Goal: Task Accomplishment & Management: Complete application form

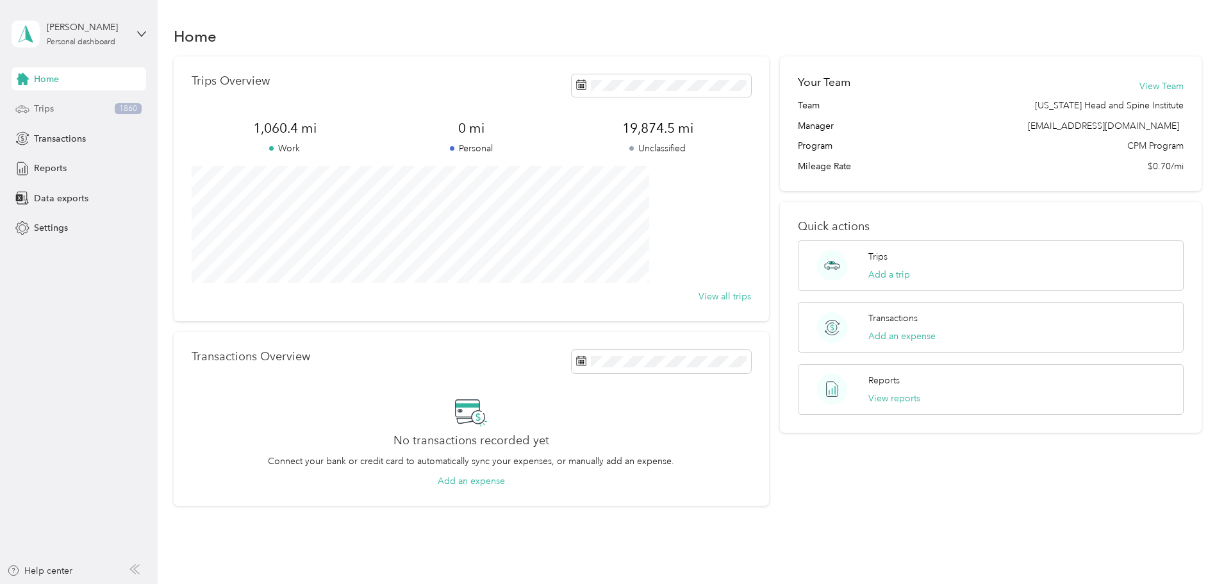
click at [101, 110] on div "Trips 1860" at bounding box center [79, 108] width 135 height 23
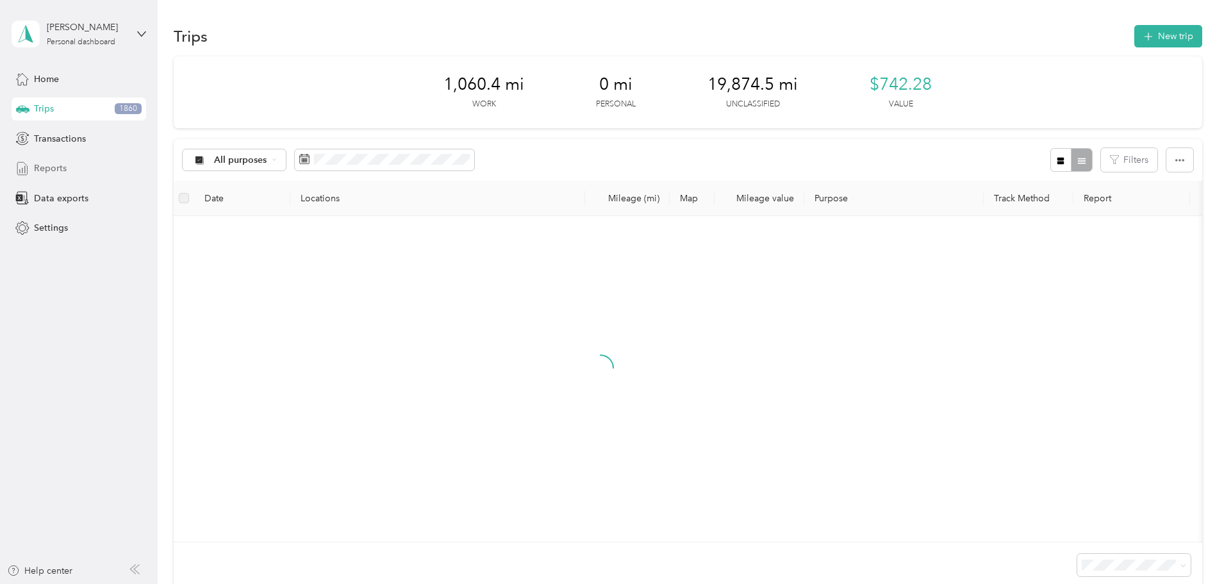
click at [59, 167] on span "Reports" at bounding box center [50, 168] width 33 height 13
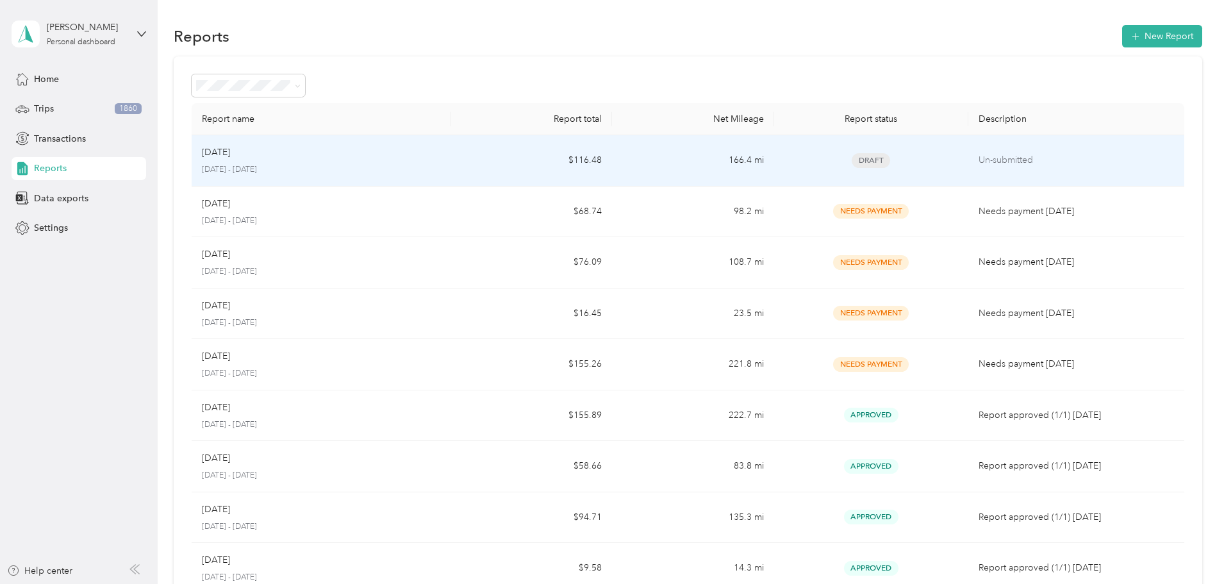
click at [531, 151] on td "$116.48" at bounding box center [532, 160] width 162 height 51
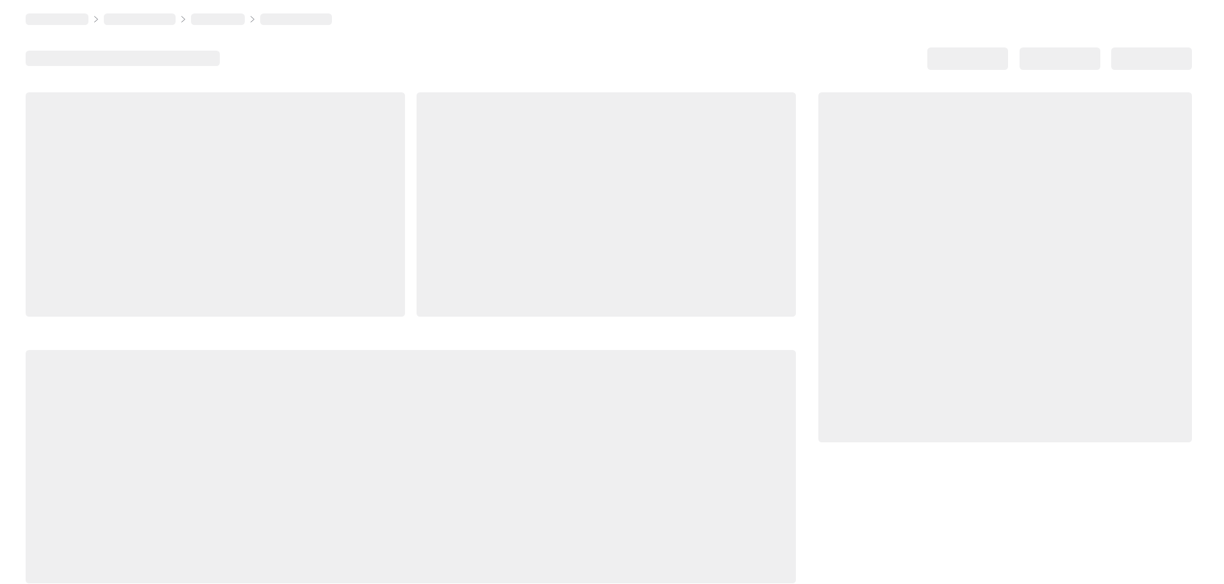
click at [531, 151] on div at bounding box center [606, 204] width 379 height 224
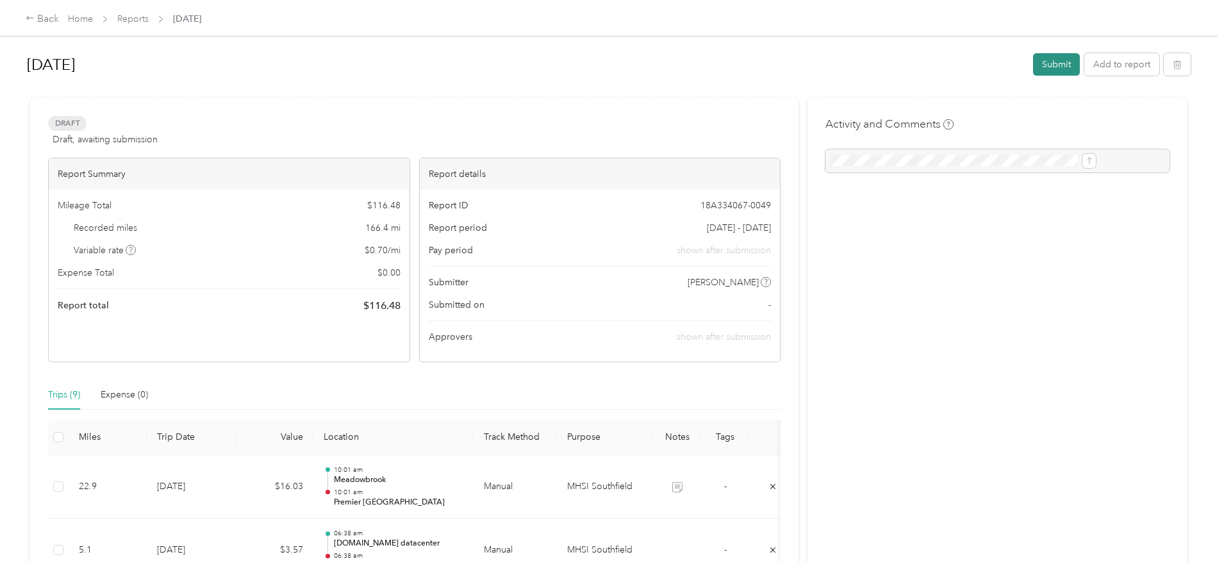
click at [1033, 60] on button "Submit" at bounding box center [1056, 64] width 47 height 22
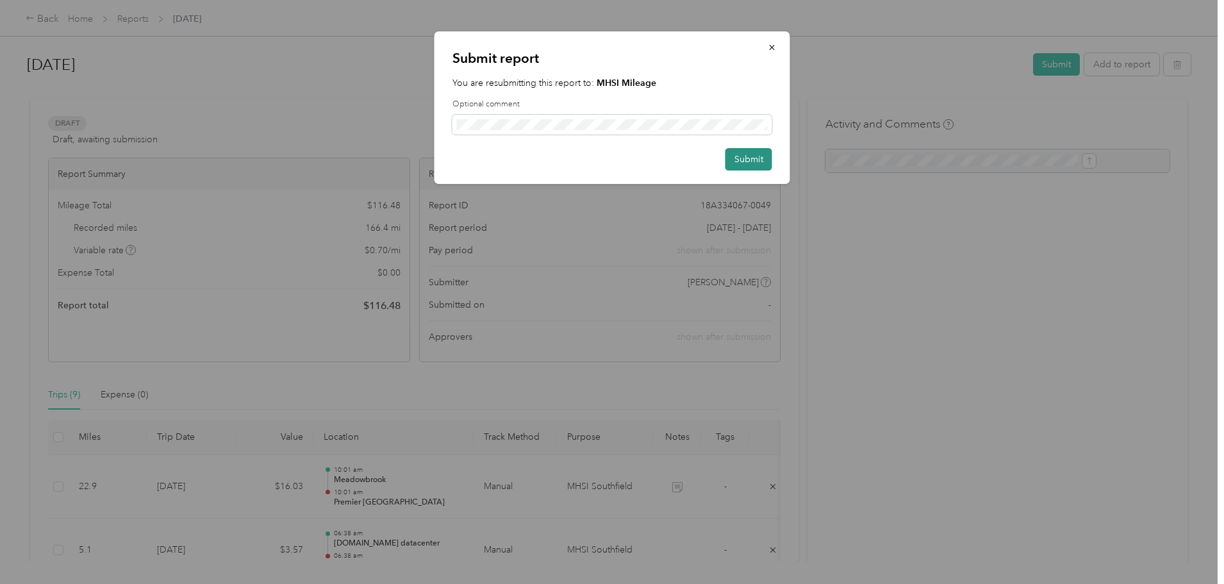
click at [752, 161] on button "Submit" at bounding box center [749, 159] width 47 height 22
